Goal: Transaction & Acquisition: Book appointment/travel/reservation

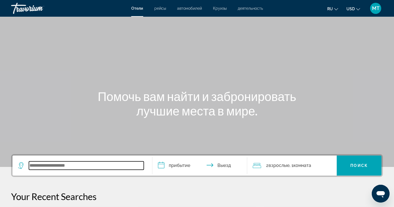
click at [118, 164] on input "Search widget" at bounding box center [86, 165] width 115 height 8
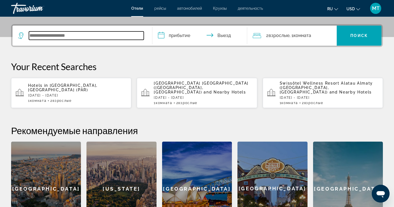
scroll to position [136, 0]
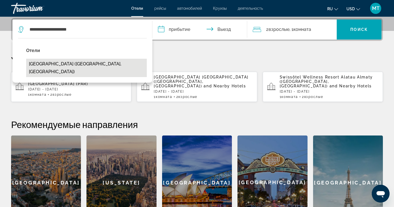
click at [95, 63] on button "[GEOGRAPHIC_DATA] ([GEOGRAPHIC_DATA], [GEOGRAPHIC_DATA])" at bounding box center [86, 68] width 121 height 18
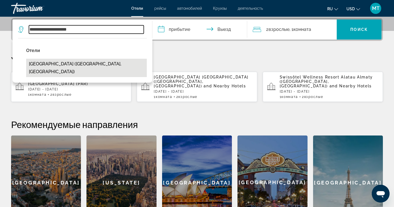
type input "**********"
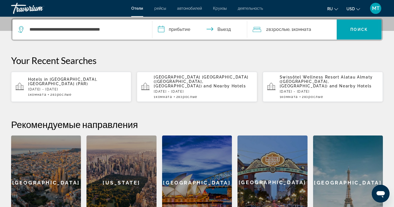
click at [186, 29] on input "**********" at bounding box center [200, 30] width 97 height 22
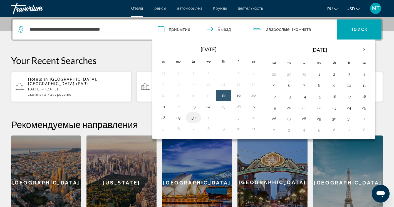
click at [193, 118] on button "30" at bounding box center [193, 118] width 9 height 8
click at [319, 72] on button "1" at bounding box center [319, 74] width 9 height 8
type input "**********"
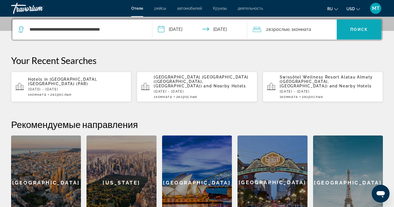
click at [351, 27] on span "Поиск" at bounding box center [359, 29] width 18 height 4
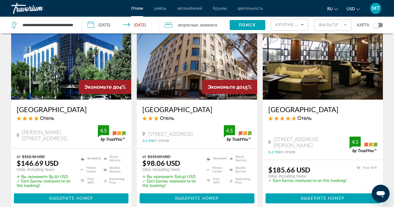
scroll to position [56, 0]
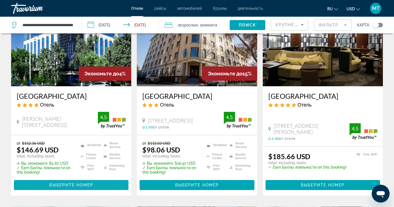
click at [83, 184] on span "Выберите номер" at bounding box center [71, 185] width 44 height 4
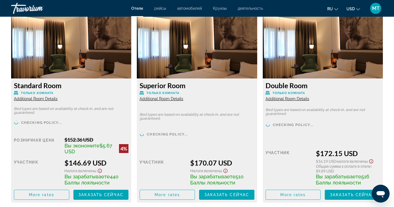
scroll to position [779, 0]
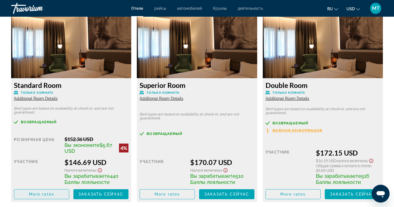
click at [46, 196] on span "Main content" at bounding box center [41, 193] width 55 height 13
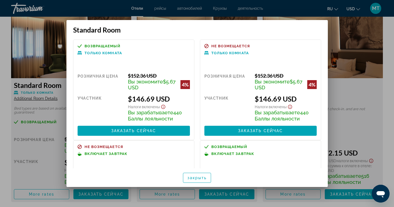
scroll to position [0, 0]
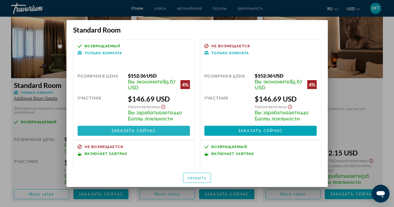
click at [155, 129] on span at bounding box center [134, 130] width 112 height 13
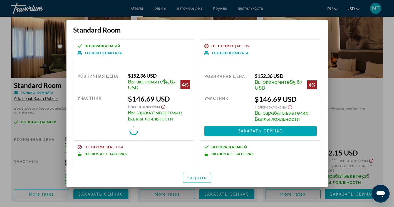
scroll to position [779, 0]
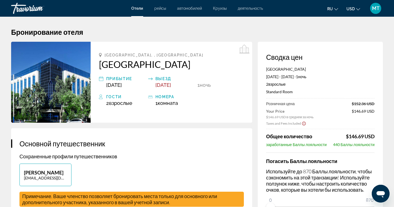
scroll to position [56, 0]
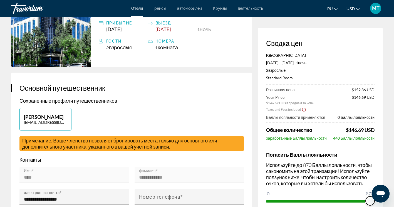
drag, startPoint x: 272, startPoint y: 194, endPoint x: 16, endPoint y: 9, distance: 315.9
click at [394, 151] on html "Перейти к основному содержанию Отели рейсы автомобилей Круизы деятельность Отел…" at bounding box center [197, 47] width 394 height 207
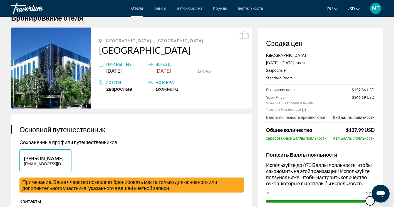
scroll to position [28, 0]
